Goal: Navigation & Orientation: Find specific page/section

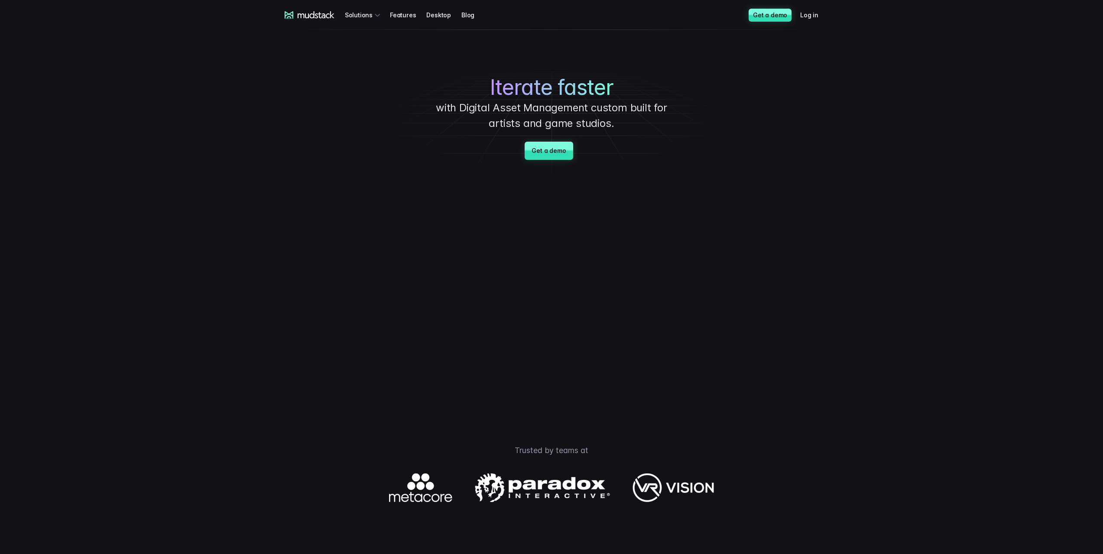
click at [312, 15] on icon at bounding box center [310, 15] width 50 height 8
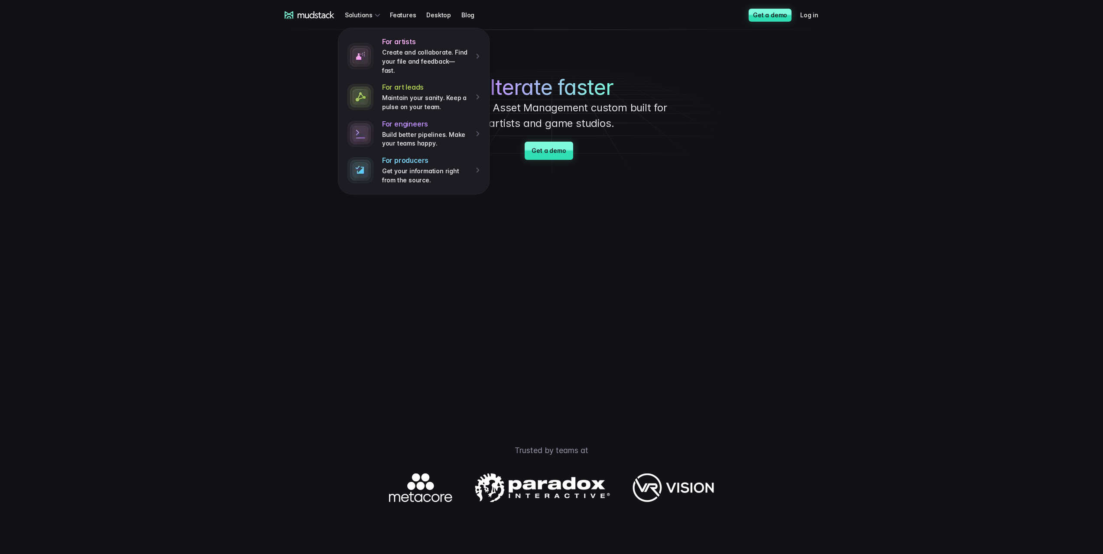
click at [313, 15] on icon at bounding box center [310, 15] width 50 height 8
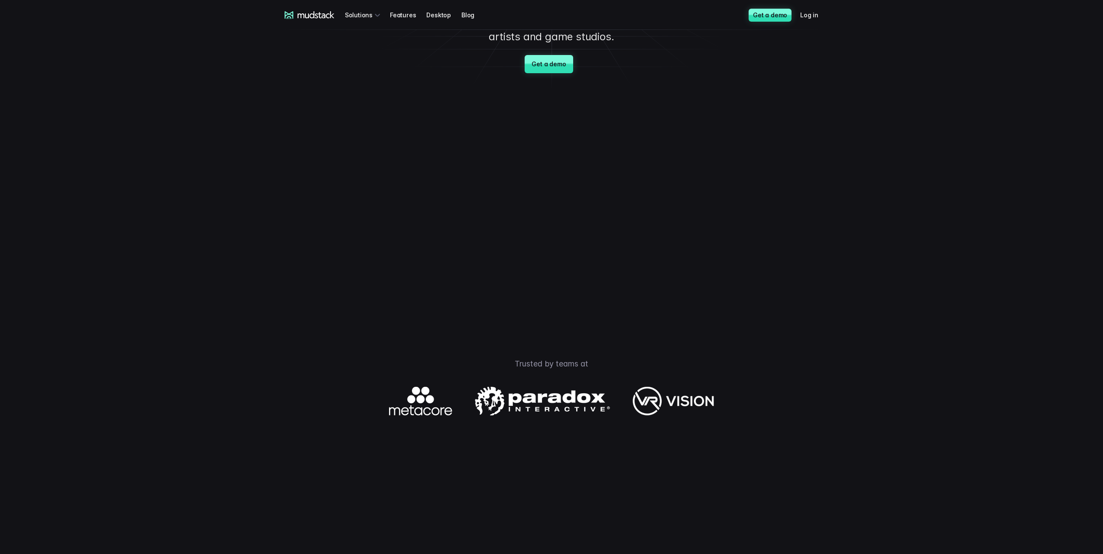
scroll to position [87, 0]
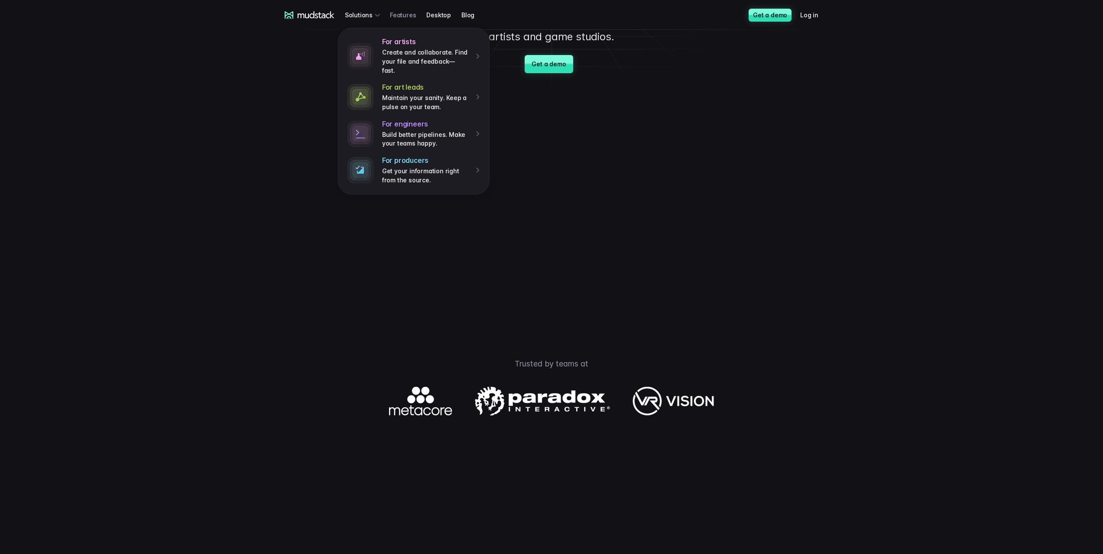
click at [407, 18] on link "Features" at bounding box center [408, 15] width 36 height 16
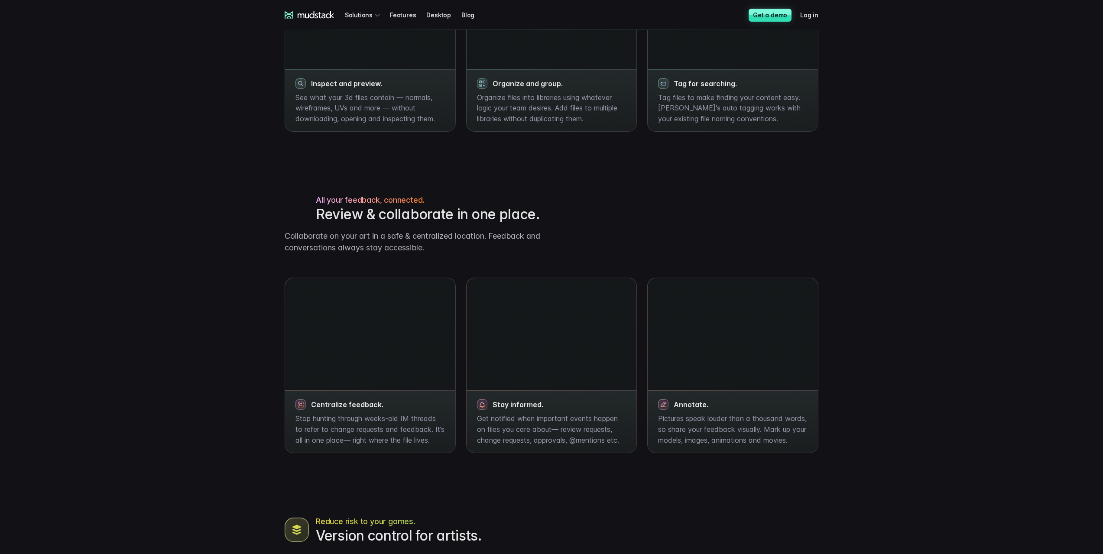
scroll to position [563, 0]
